Goal: Task Accomplishment & Management: Manage account settings

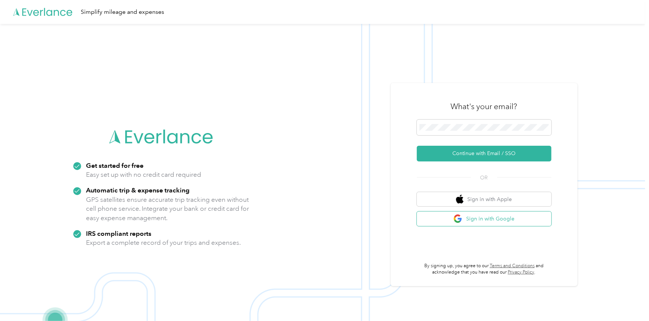
click at [521, 216] on button "Sign in with Google" at bounding box center [484, 219] width 135 height 15
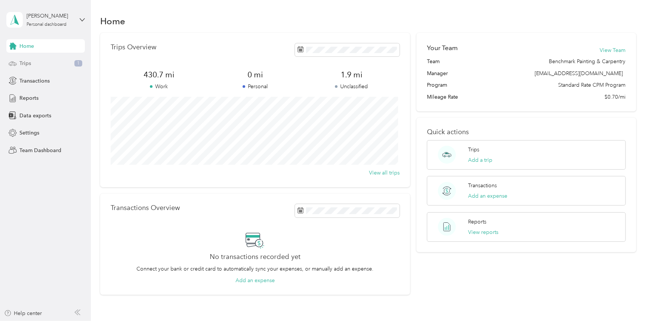
click at [56, 63] on div "Trips 1" at bounding box center [45, 63] width 79 height 13
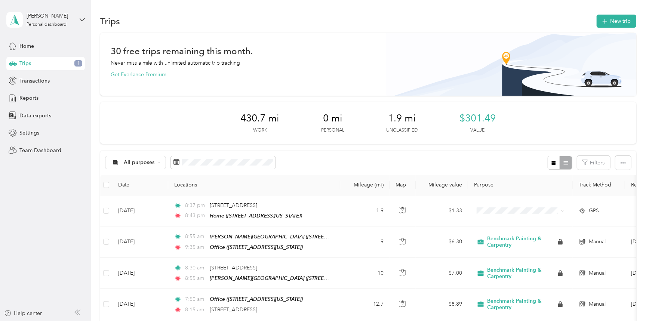
click at [306, 156] on div "All purposes Filters" at bounding box center [368, 163] width 536 height 24
click at [54, 152] on span "Team Dashboard" at bounding box center [40, 151] width 42 height 8
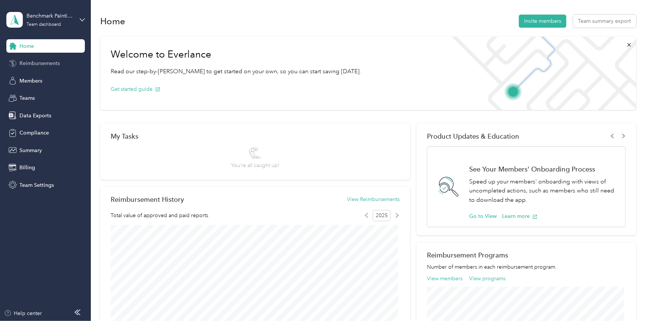
click at [46, 65] on span "Reimbursements" at bounding box center [39, 63] width 40 height 8
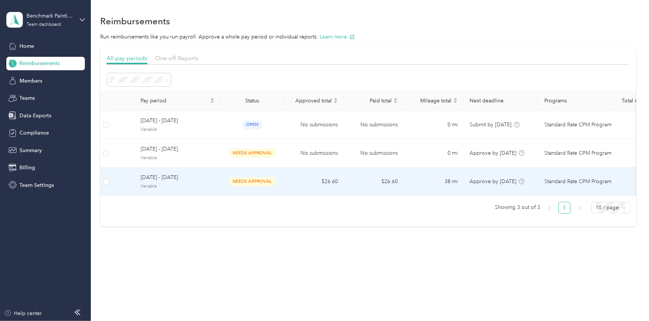
click at [416, 184] on td "38 mi" at bounding box center [434, 181] width 60 height 28
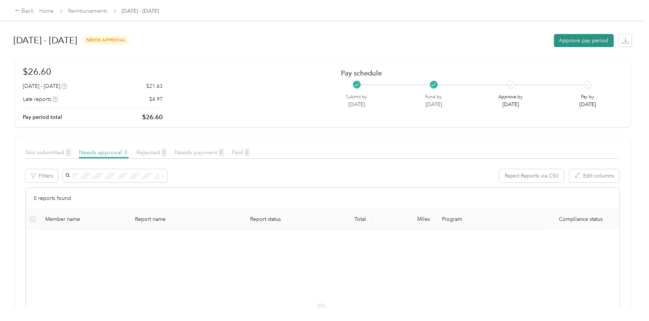
click at [562, 43] on button "Approve pay period" at bounding box center [584, 40] width 60 height 13
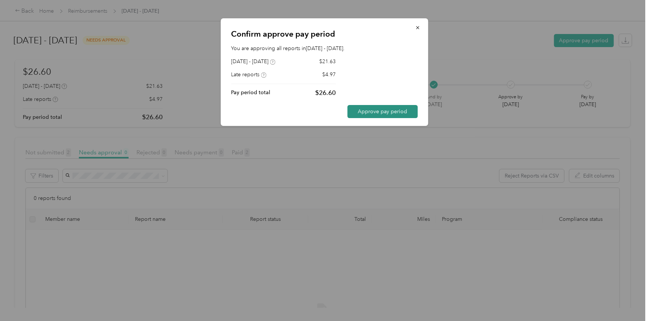
click at [376, 111] on button "Approve pay period" at bounding box center [383, 111] width 70 height 13
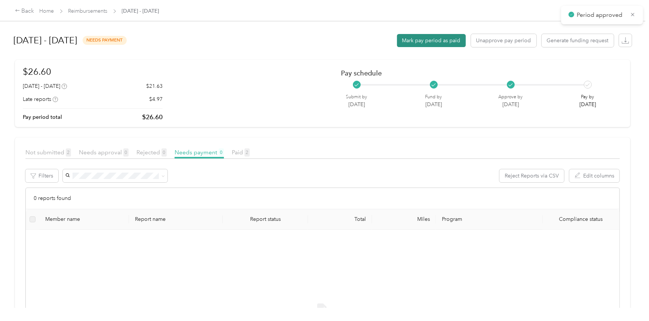
click at [423, 40] on button "Mark pay period as paid" at bounding box center [431, 40] width 69 height 13
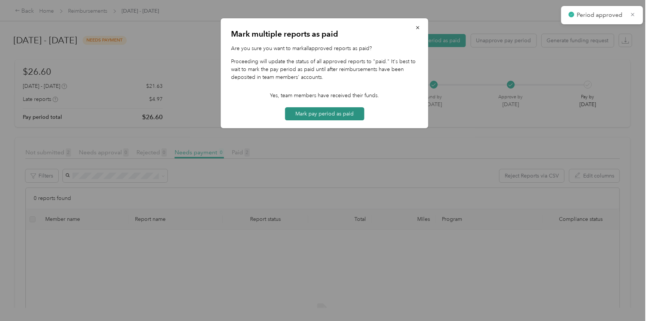
click at [312, 108] on button "Mark pay period as paid" at bounding box center [324, 113] width 79 height 13
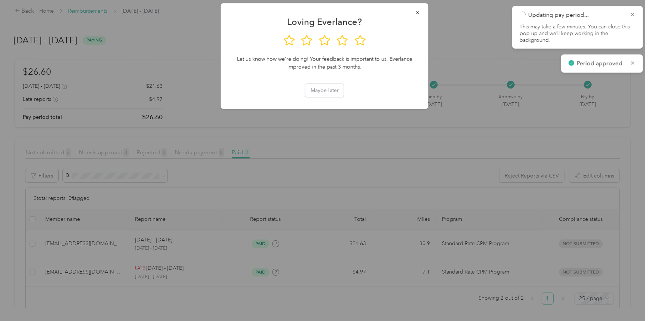
click at [90, 13] on div at bounding box center [324, 160] width 649 height 321
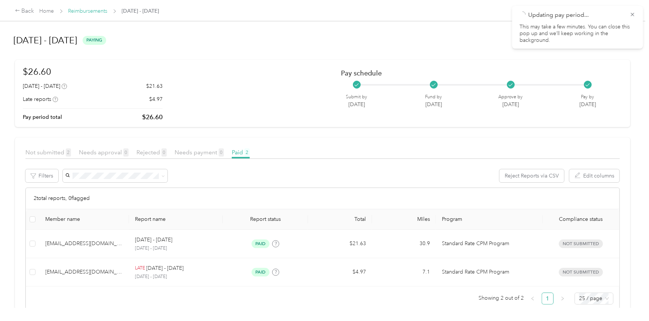
click at [90, 13] on link "Reimbursements" at bounding box center [87, 11] width 39 height 6
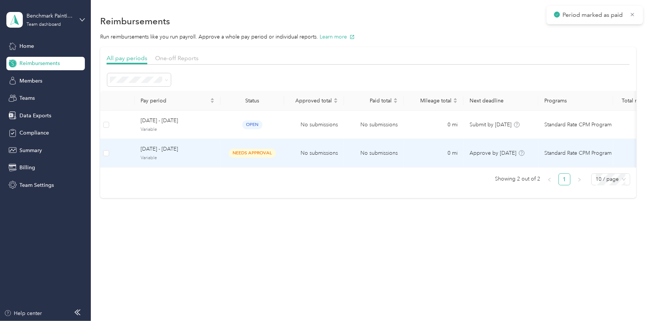
click at [377, 153] on td "No submissions" at bounding box center [374, 153] width 60 height 28
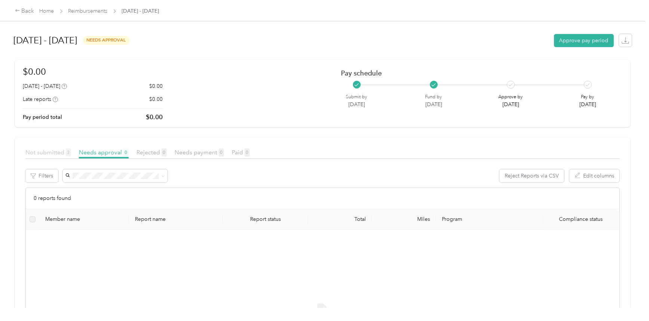
click at [52, 152] on span "Not submitted 3" at bounding box center [48, 152] width 46 height 7
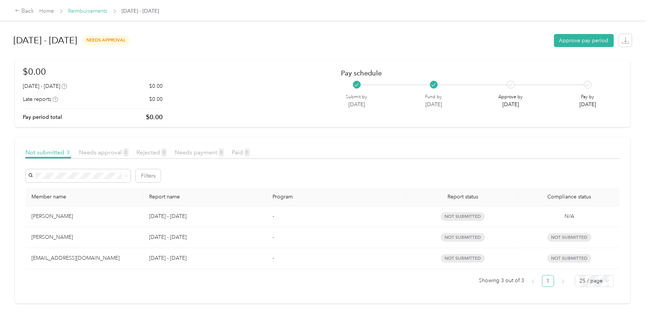
click at [95, 10] on link "Reimbursements" at bounding box center [87, 11] width 39 height 6
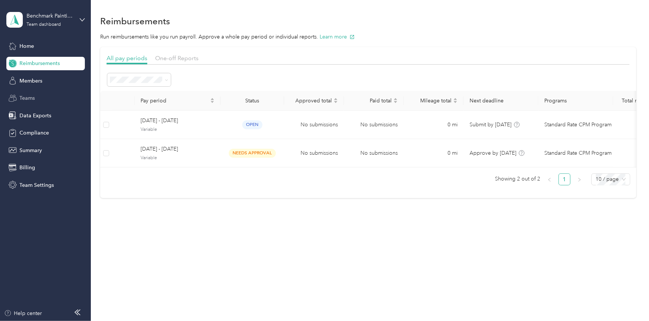
click at [47, 94] on div "Teams" at bounding box center [45, 98] width 79 height 13
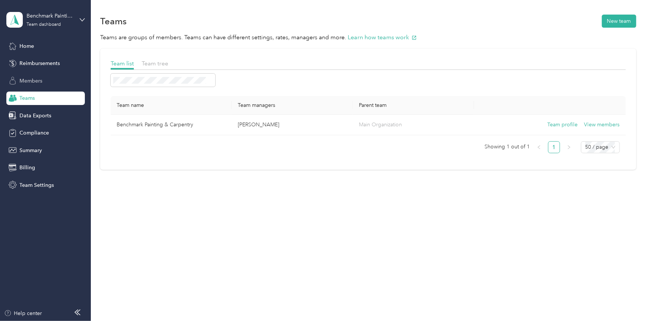
click at [48, 81] on div "Members" at bounding box center [45, 80] width 79 height 13
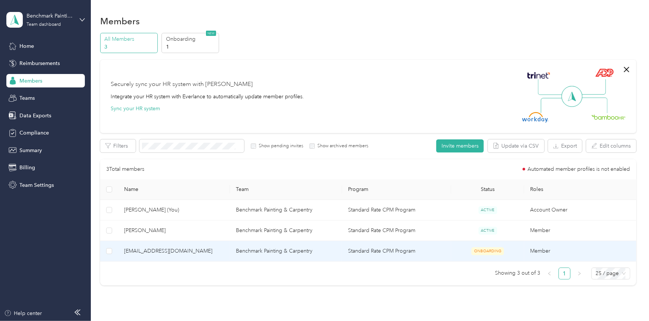
click at [329, 252] on td "Benchmark Painting & Carpentry" at bounding box center [286, 251] width 112 height 21
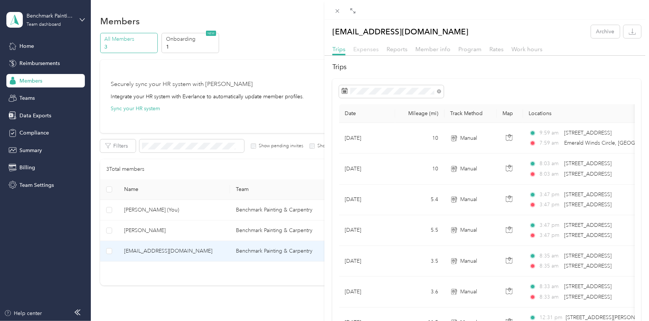
click at [367, 49] on span "Expenses" at bounding box center [365, 49] width 25 height 7
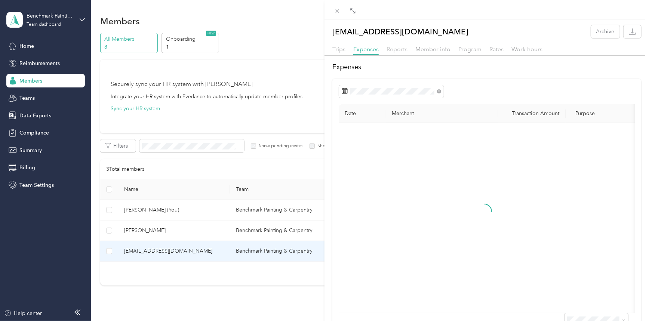
click at [396, 51] on span "Reports" at bounding box center [397, 49] width 21 height 7
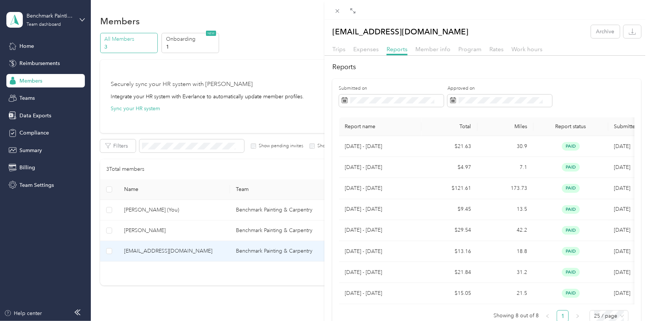
click at [441, 53] on div "Member info" at bounding box center [432, 49] width 35 height 9
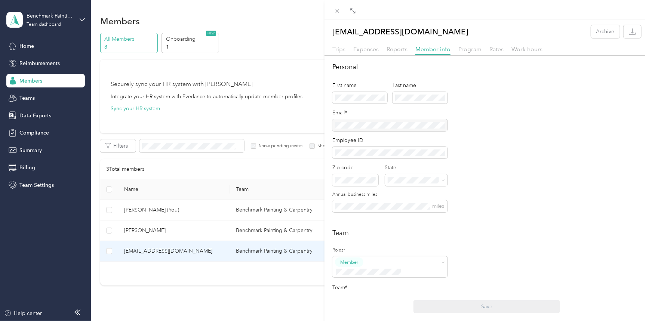
click at [341, 51] on span "Trips" at bounding box center [338, 49] width 13 height 7
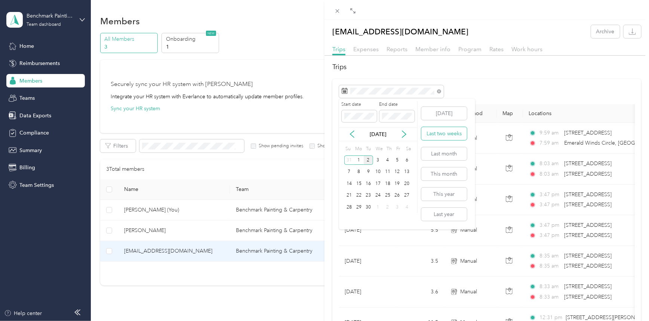
click at [452, 130] on button "Last two weeks" at bounding box center [444, 133] width 46 height 13
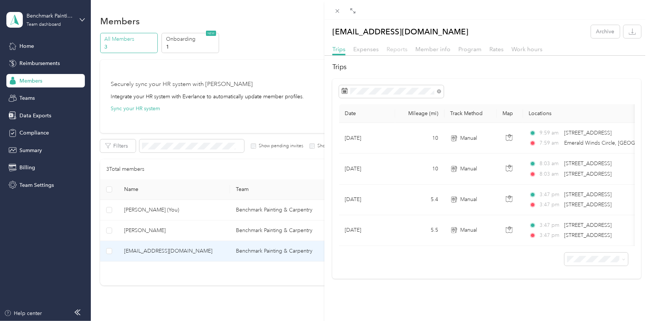
click at [390, 49] on span "Reports" at bounding box center [397, 49] width 21 height 7
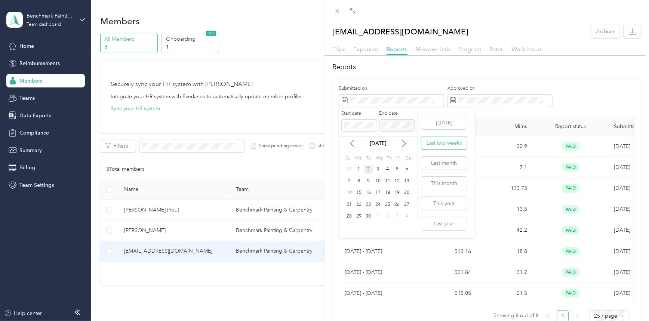
click at [447, 138] on button "Last two weeks" at bounding box center [444, 142] width 46 height 13
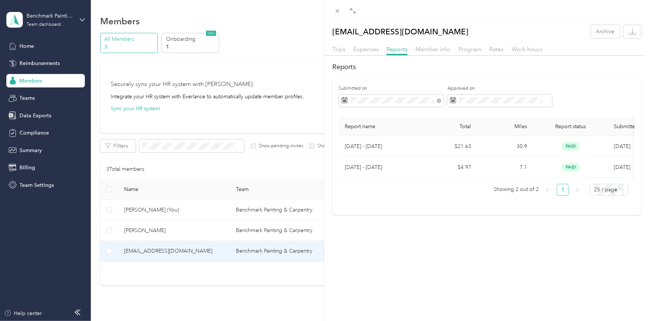
click at [34, 66] on div "[EMAIL_ADDRESS][DOMAIN_NAME] Archive Trips Expenses Reports Member info Program…" at bounding box center [324, 160] width 649 height 321
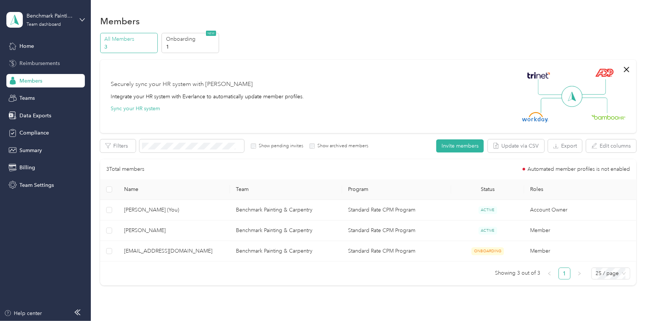
click at [35, 63] on span "Reimbursements" at bounding box center [39, 63] width 40 height 8
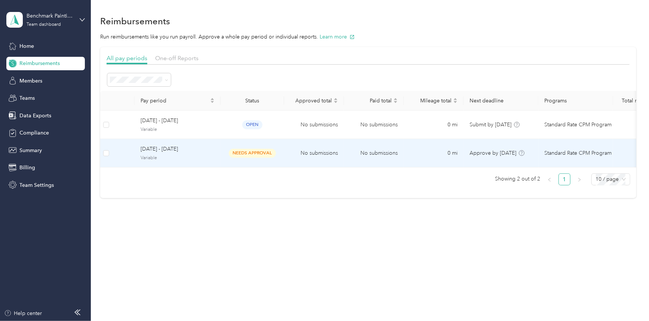
click at [356, 157] on td "No submissions" at bounding box center [374, 153] width 60 height 28
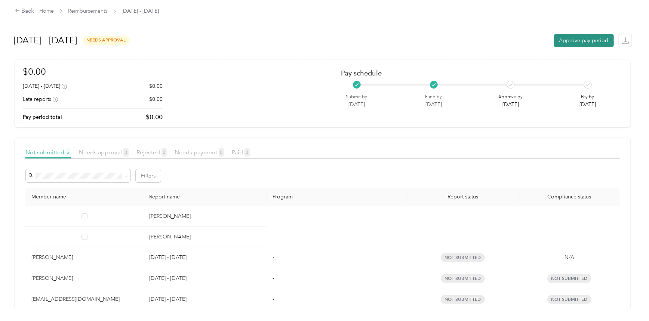
click at [587, 37] on button "Approve pay period" at bounding box center [584, 40] width 60 height 13
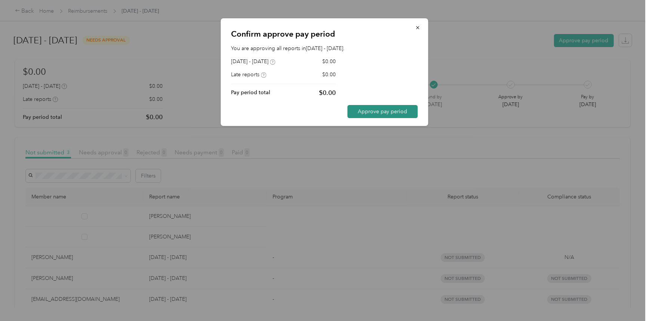
click at [396, 107] on button "Approve pay period" at bounding box center [383, 111] width 70 height 13
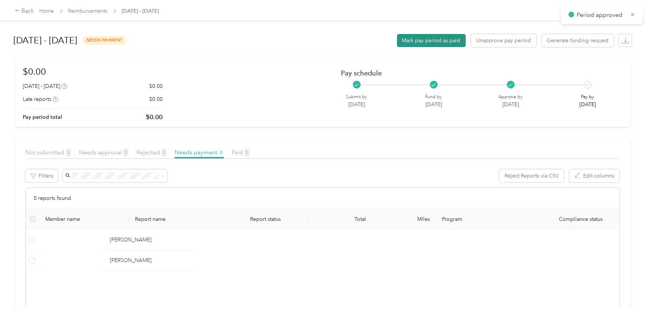
click at [427, 38] on button "Mark pay period as paid" at bounding box center [431, 40] width 69 height 13
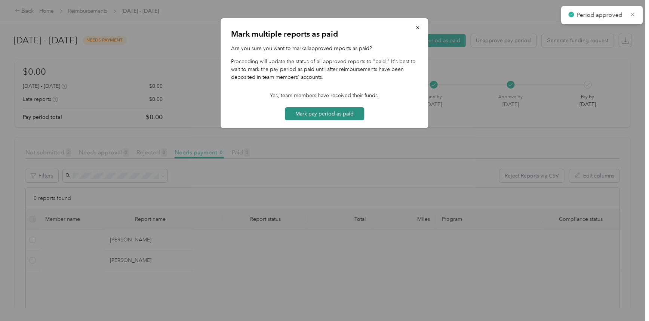
click at [345, 115] on button "Mark pay period as paid" at bounding box center [324, 113] width 79 height 13
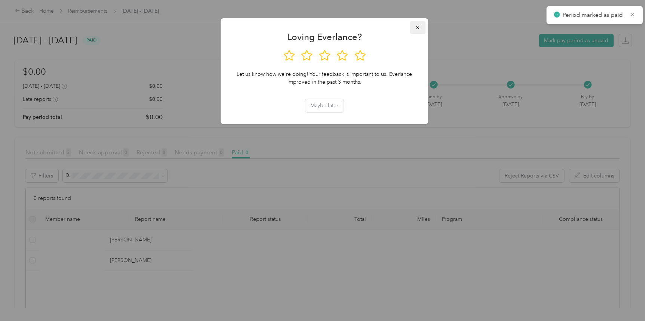
click at [414, 26] on button "button" at bounding box center [418, 27] width 16 height 13
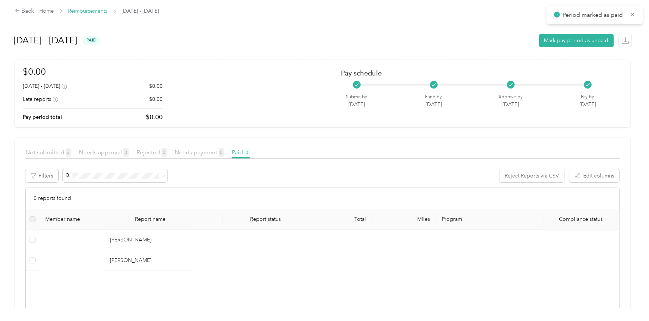
click at [105, 13] on link "Reimbursements" at bounding box center [87, 11] width 39 height 6
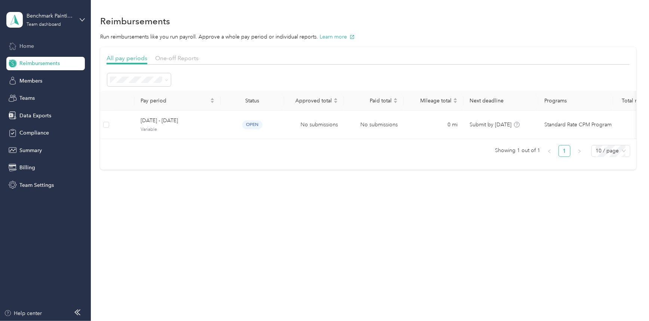
click at [28, 44] on span "Home" at bounding box center [26, 46] width 15 height 8
